Goal: Task Accomplishment & Management: Use online tool/utility

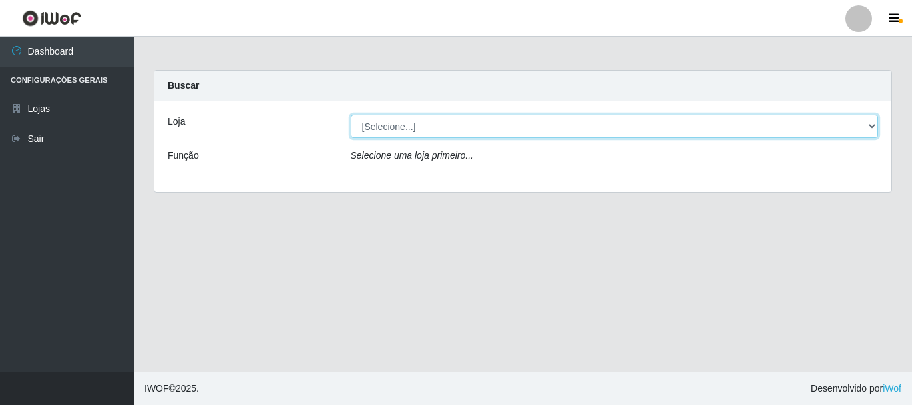
click at [404, 126] on select "[Selecione...] [GEOGRAPHIC_DATA] [GEOGRAPHIC_DATA]" at bounding box center [614, 126] width 528 height 23
select select "64"
click at [350, 115] on select "[Selecione...] [GEOGRAPHIC_DATA] [GEOGRAPHIC_DATA]" at bounding box center [614, 126] width 528 height 23
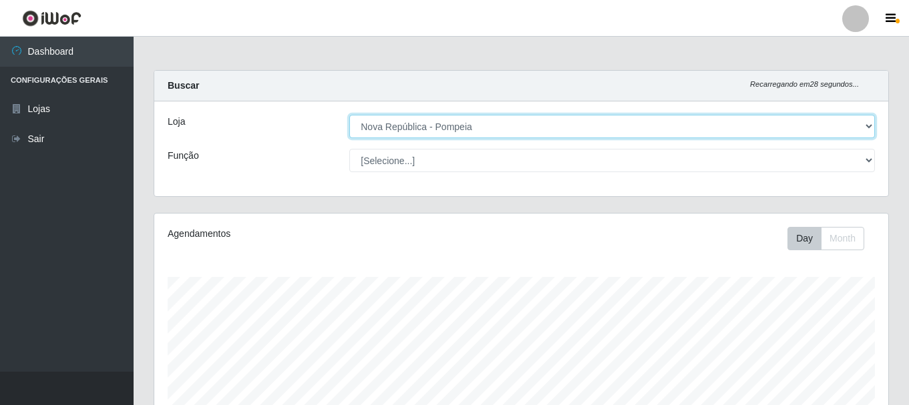
scroll to position [277, 734]
click at [444, 125] on select "[Selecione...] [GEOGRAPHIC_DATA] [GEOGRAPHIC_DATA]" at bounding box center [611, 126] width 525 height 23
click at [349, 115] on select "[Selecione...] [GEOGRAPHIC_DATA] [GEOGRAPHIC_DATA]" at bounding box center [611, 126] width 525 height 23
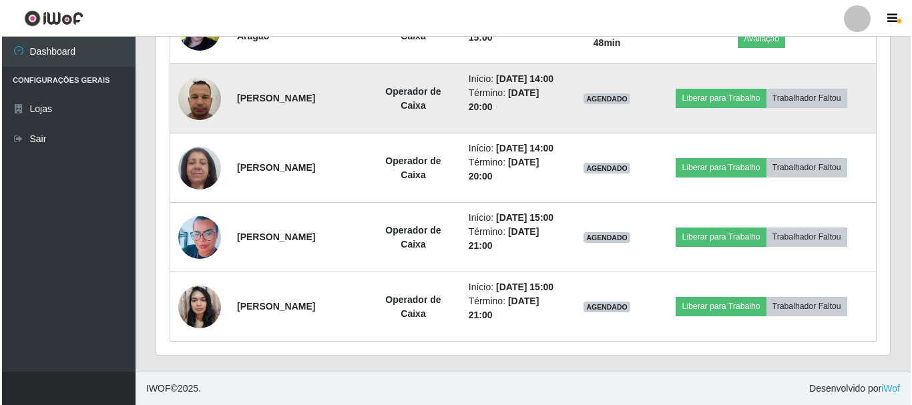
scroll to position [611, 0]
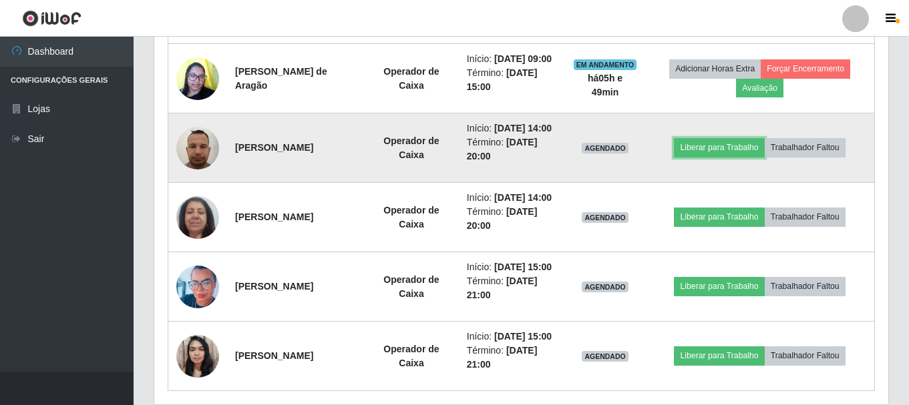
click at [732, 172] on td "Liberar para Trabalho Trabalhador Faltou" at bounding box center [759, 147] width 229 height 69
click at [723, 157] on button "Liberar para Trabalho" at bounding box center [719, 147] width 90 height 19
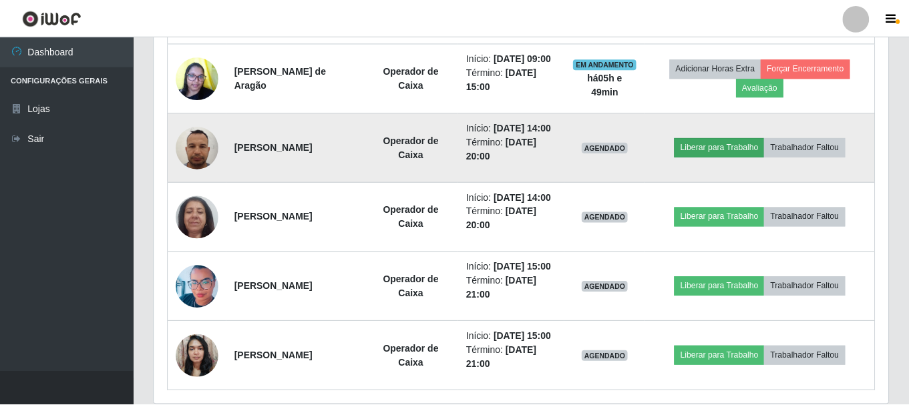
scroll to position [277, 727]
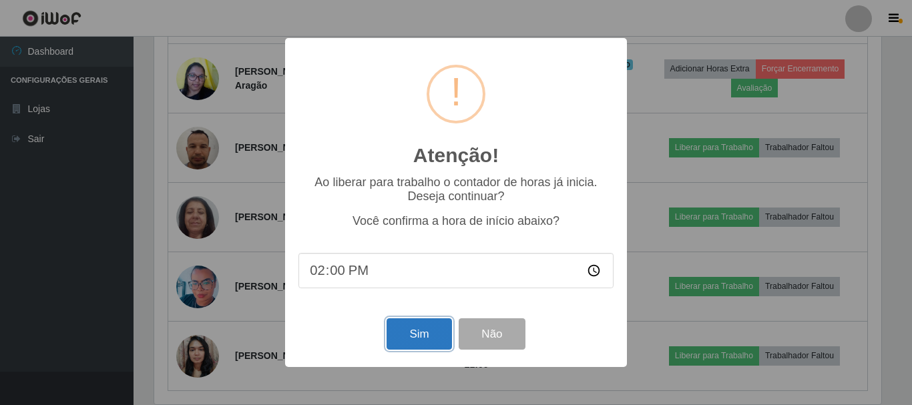
click at [412, 334] on button "Sim" at bounding box center [419, 333] width 65 height 31
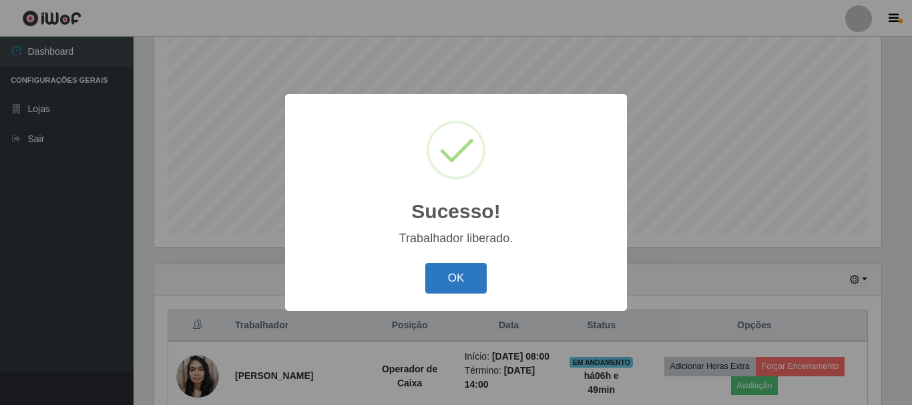
click at [474, 275] on button "OK" at bounding box center [456, 278] width 62 height 31
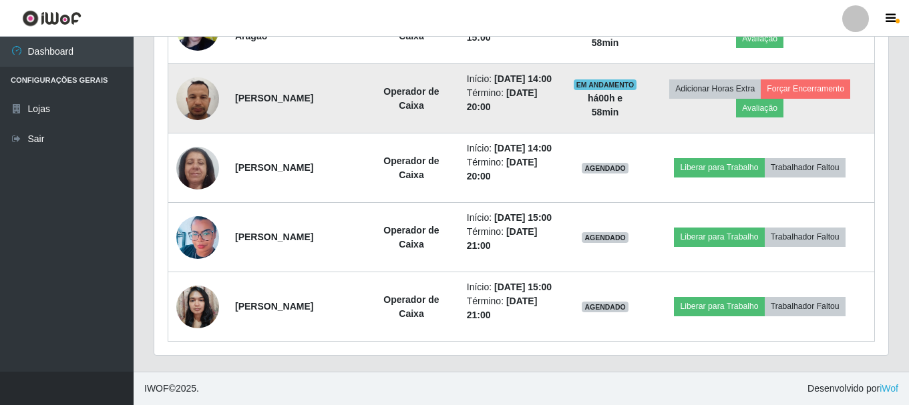
scroll to position [711, 0]
